Goal: Task Accomplishment & Management: Complete application form

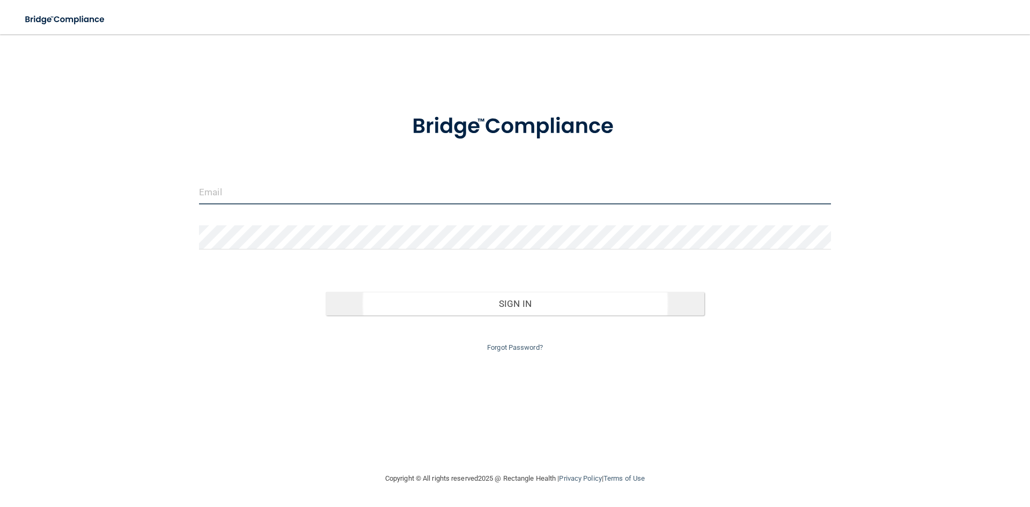
type input "[PERSON_NAME][EMAIL_ADDRESS][DOMAIN_NAME]"
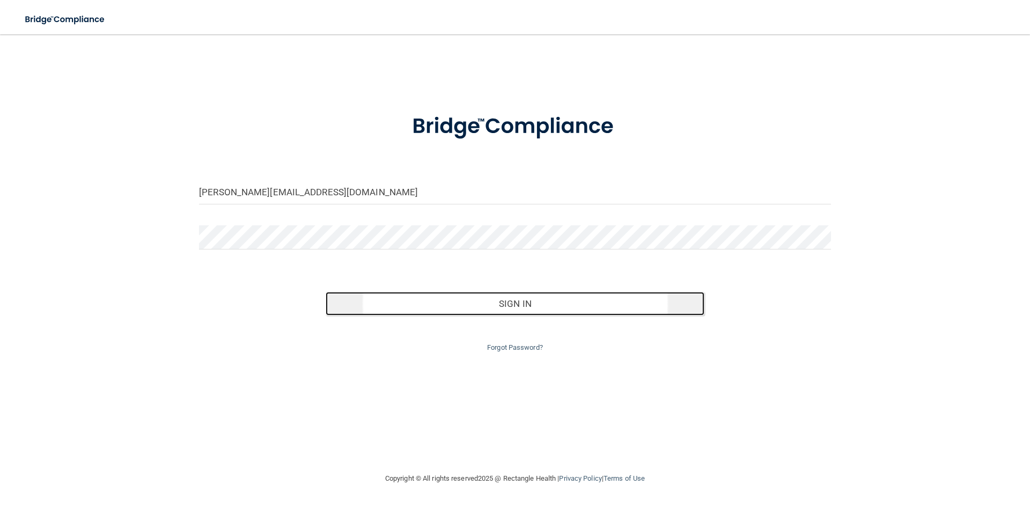
click at [503, 305] on button "Sign In" at bounding box center [515, 304] width 379 height 24
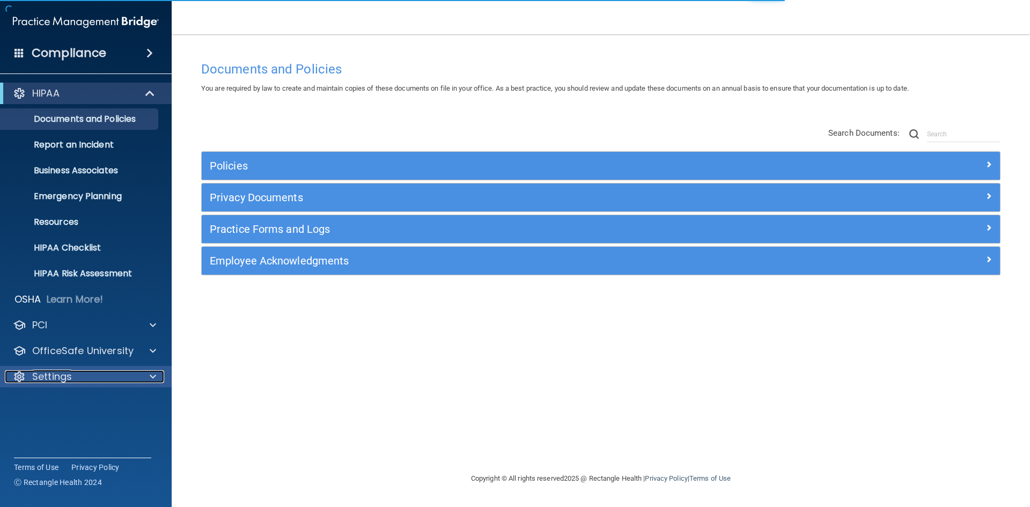
click at [46, 372] on p "Settings" at bounding box center [52, 376] width 40 height 13
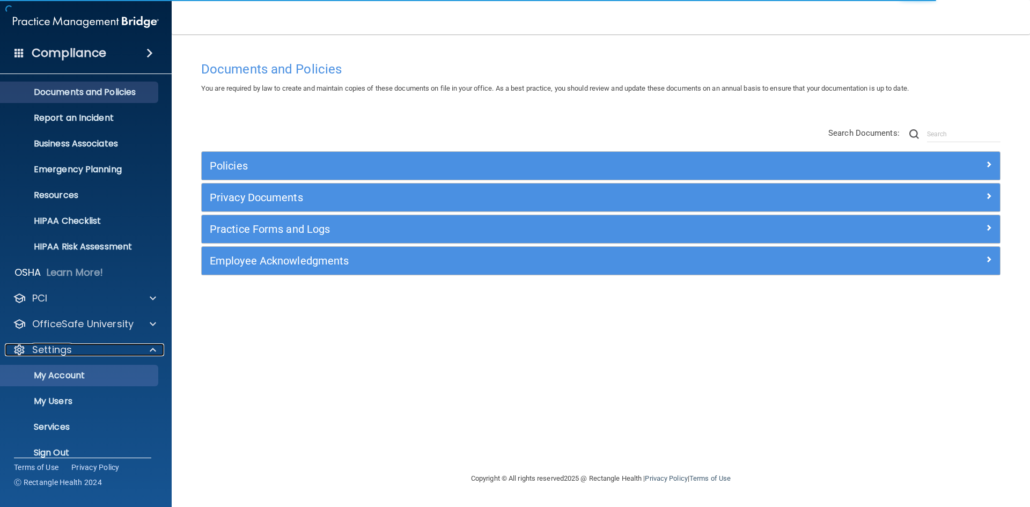
scroll to position [41, 0]
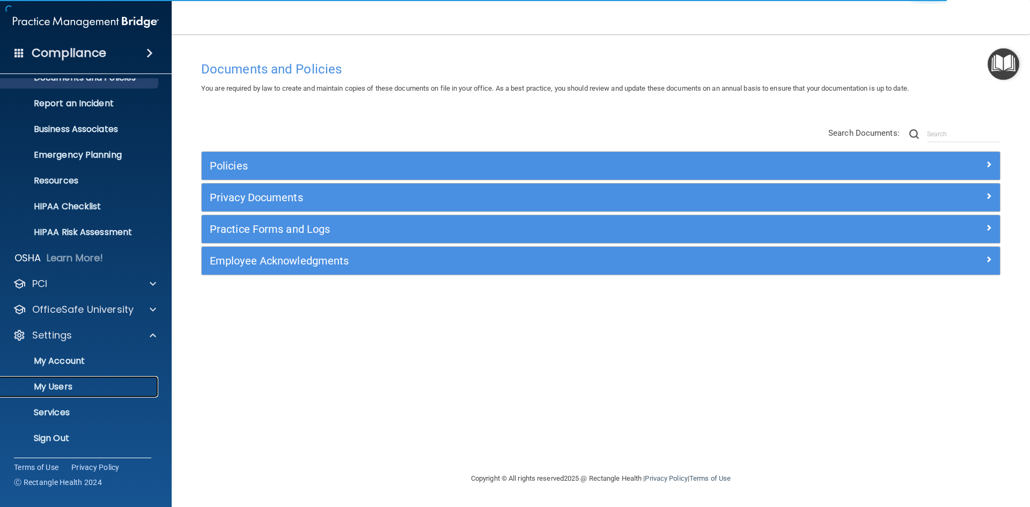
click at [64, 385] on p "My Users" at bounding box center [80, 386] width 146 height 11
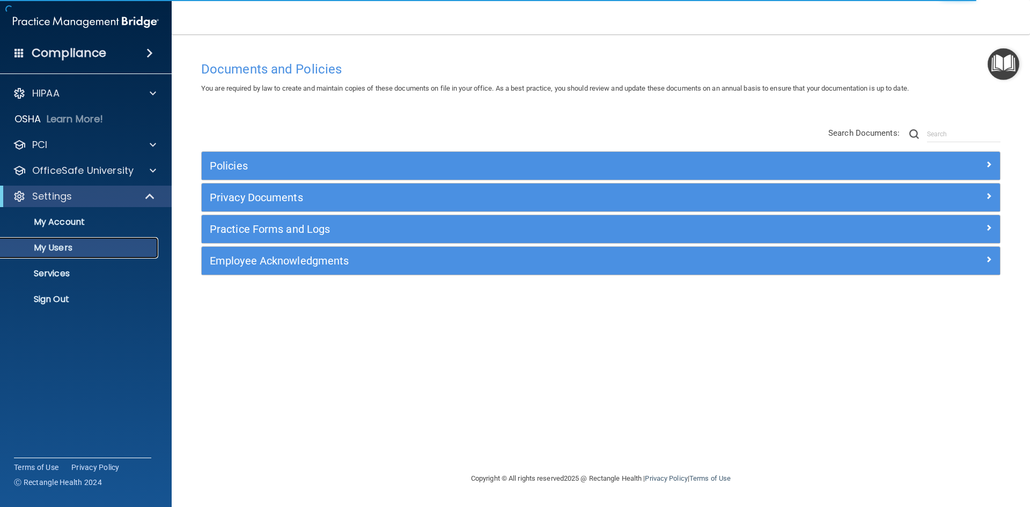
click at [56, 243] on p "My Users" at bounding box center [80, 247] width 146 height 11
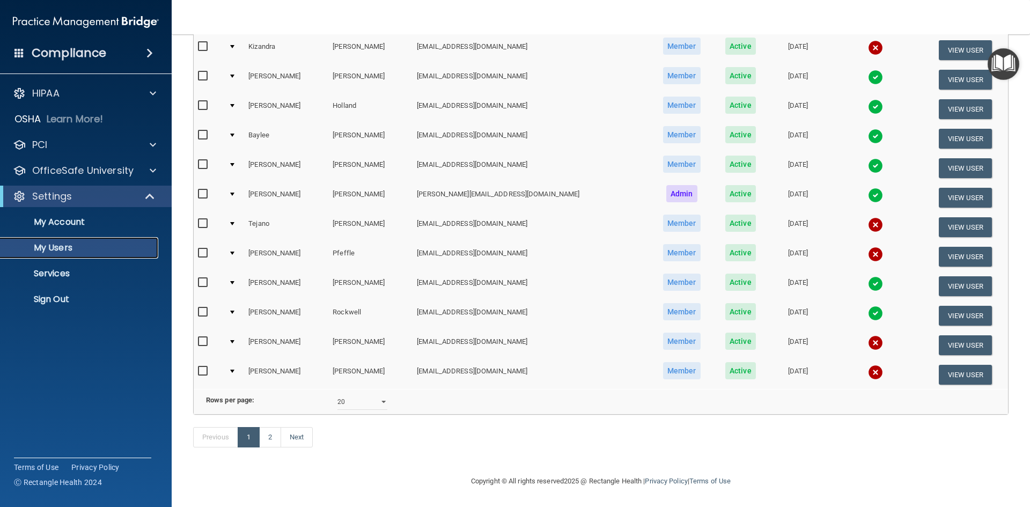
scroll to position [381, 0]
click at [380, 396] on select "10 20 30 40 all" at bounding box center [362, 402] width 50 height 16
select select "30"
click at [337, 394] on select "10 20 30 40 all" at bounding box center [362, 402] width 50 height 16
click at [415, 440] on div "Previous 1 Next" at bounding box center [601, 439] width 832 height 49
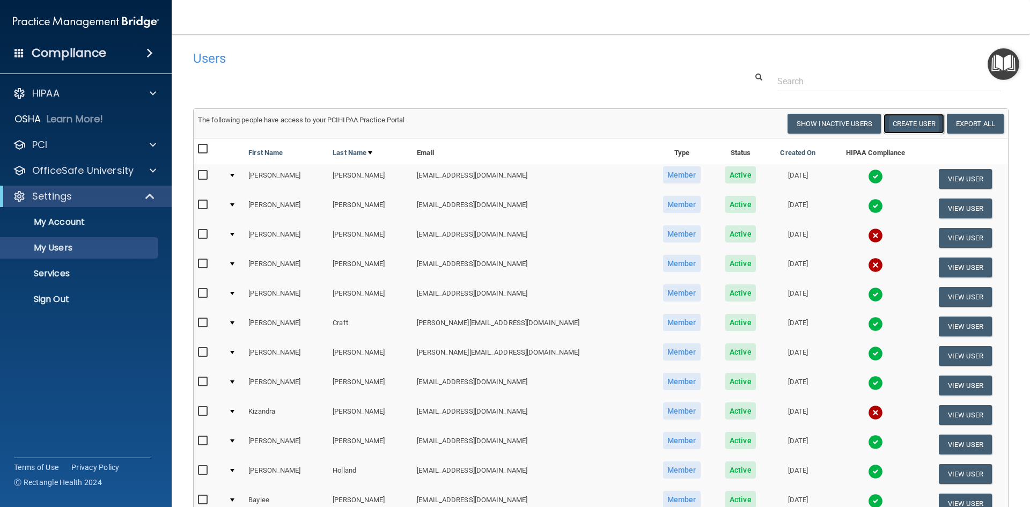
click at [899, 120] on button "Create User" at bounding box center [914, 124] width 61 height 20
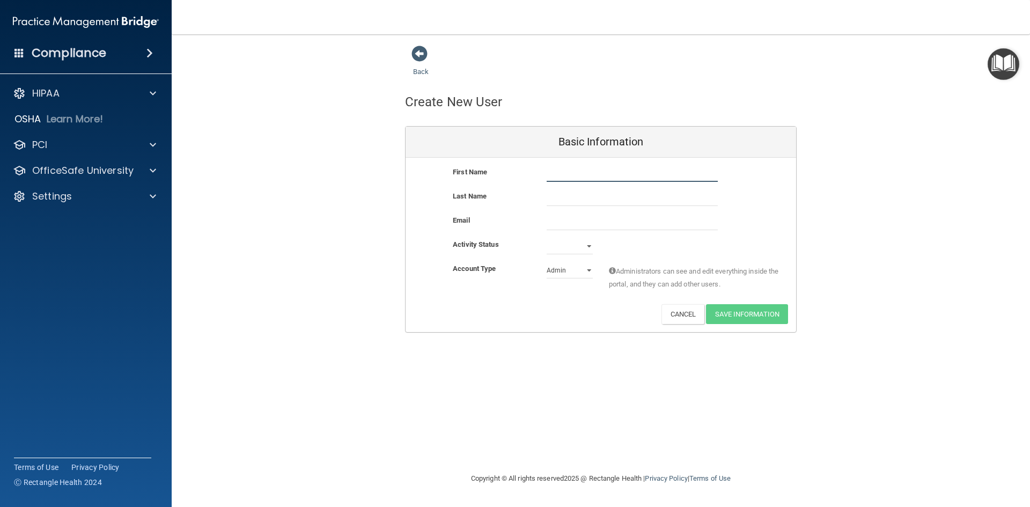
click at [553, 178] on input "text" at bounding box center [632, 174] width 171 height 16
type input "[PERSON_NAME]"
click at [562, 203] on input "text" at bounding box center [632, 198] width 171 height 16
type input "[PERSON_NAME]"
click at [599, 218] on input "email" at bounding box center [632, 222] width 171 height 16
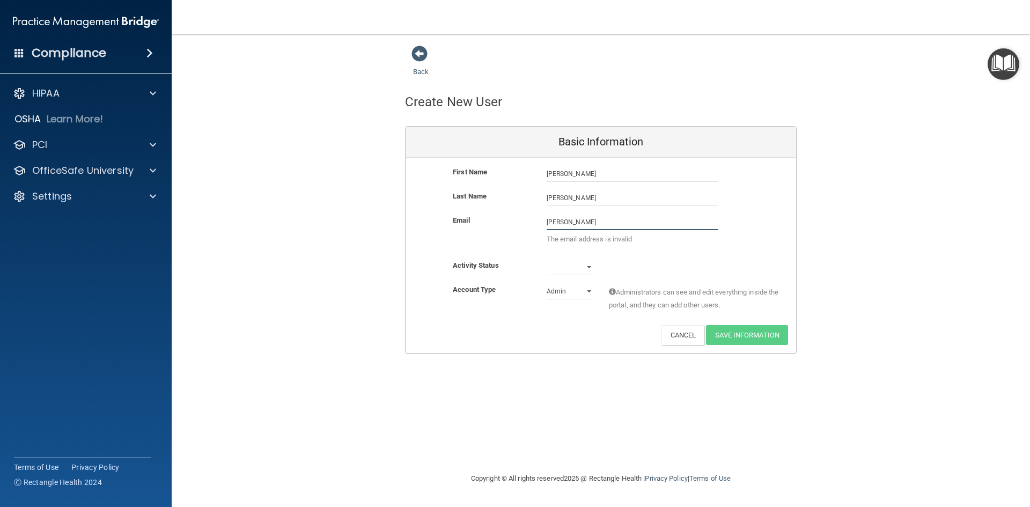
type input "[EMAIL_ADDRESS][DOMAIN_NAME]"
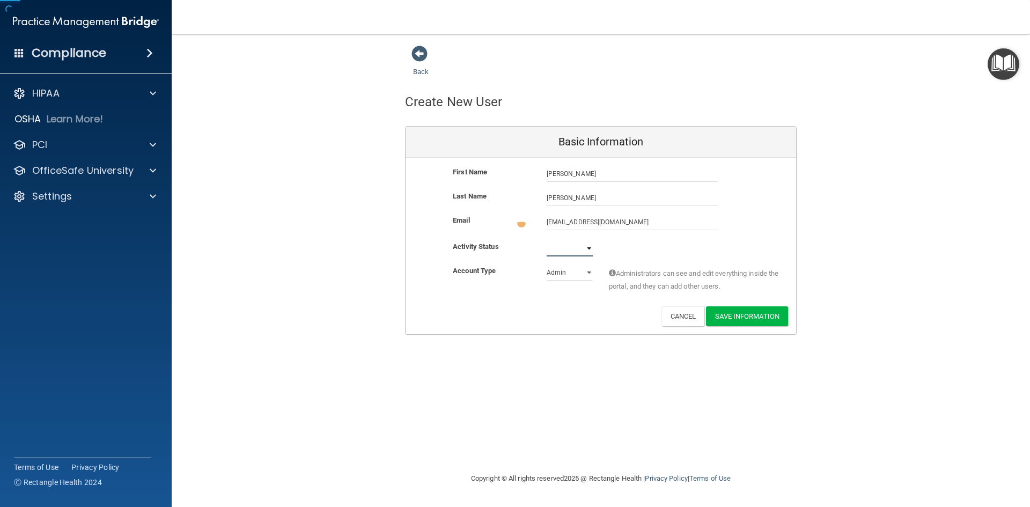
click at [583, 247] on select "Active Inactive" at bounding box center [570, 248] width 46 height 16
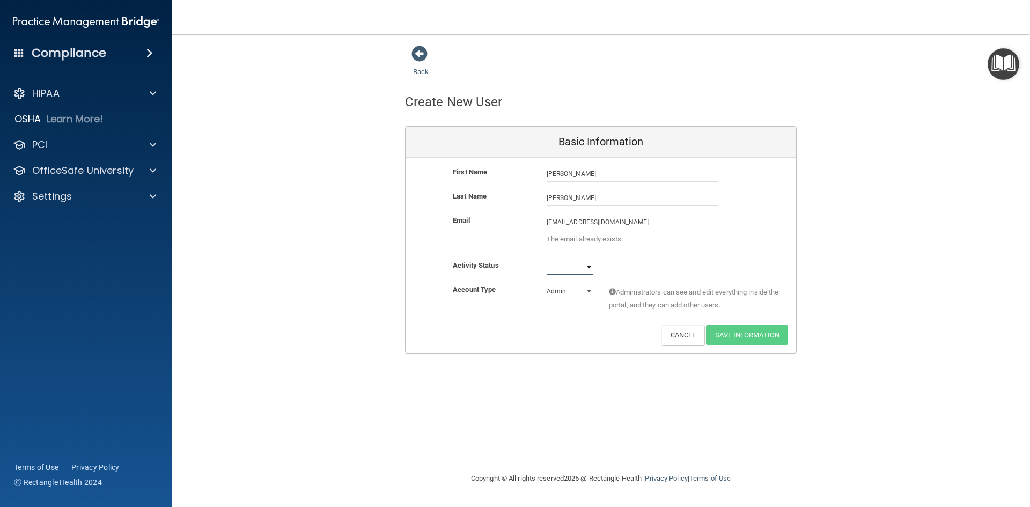
select select "active"
click at [547, 259] on select "Active Inactive" at bounding box center [570, 267] width 46 height 16
click at [578, 293] on select "Admin Member" at bounding box center [570, 291] width 46 height 16
select select "practice_member"
click at [547, 283] on select "Admin Member" at bounding box center [570, 291] width 46 height 16
